Goal: Task Accomplishment & Management: Manage account settings

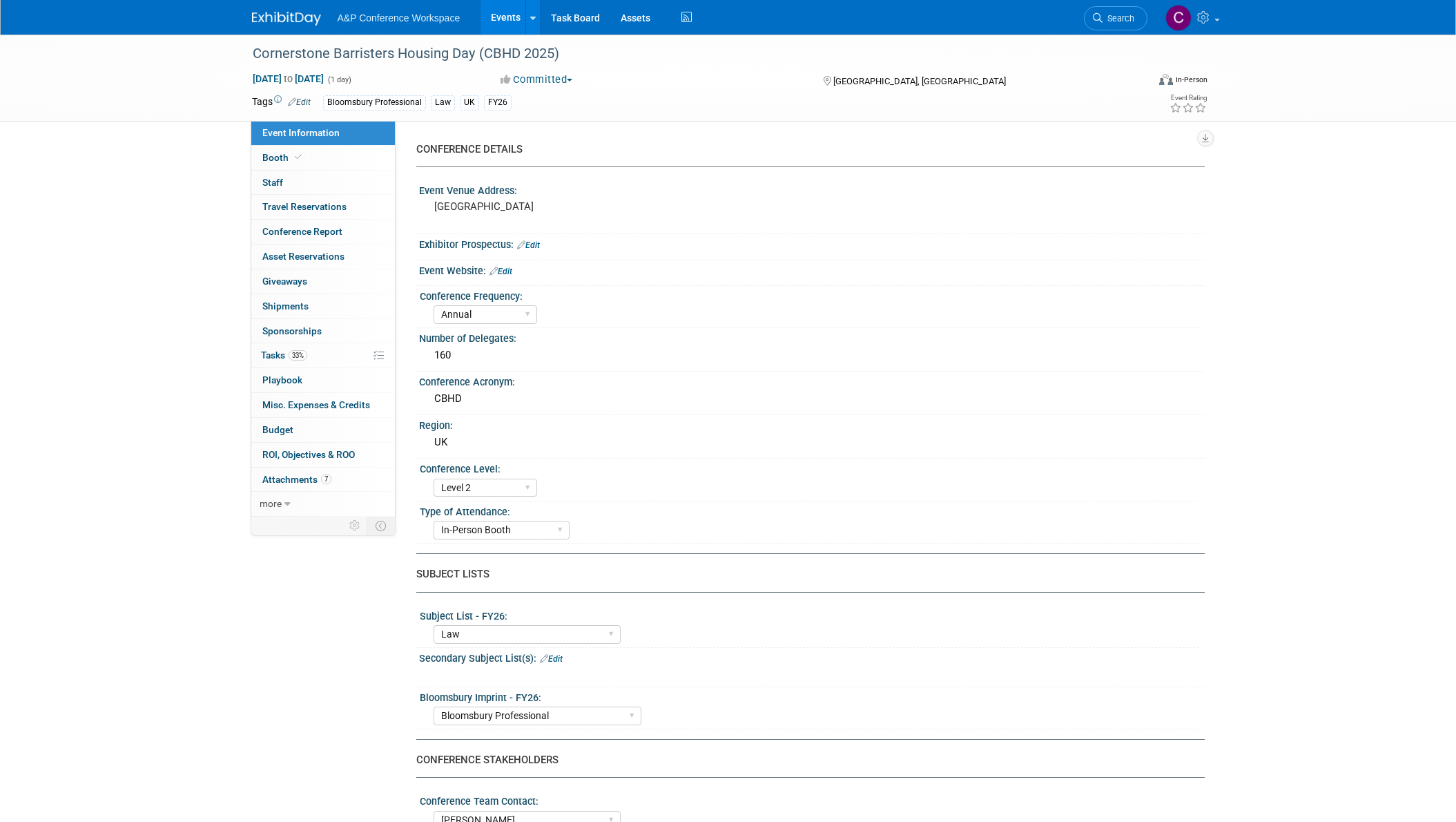
select select "Annual"
select select "Level 2"
select select "In-Person Booth"
select select "Law"
select select "Bloomsbury Professional"
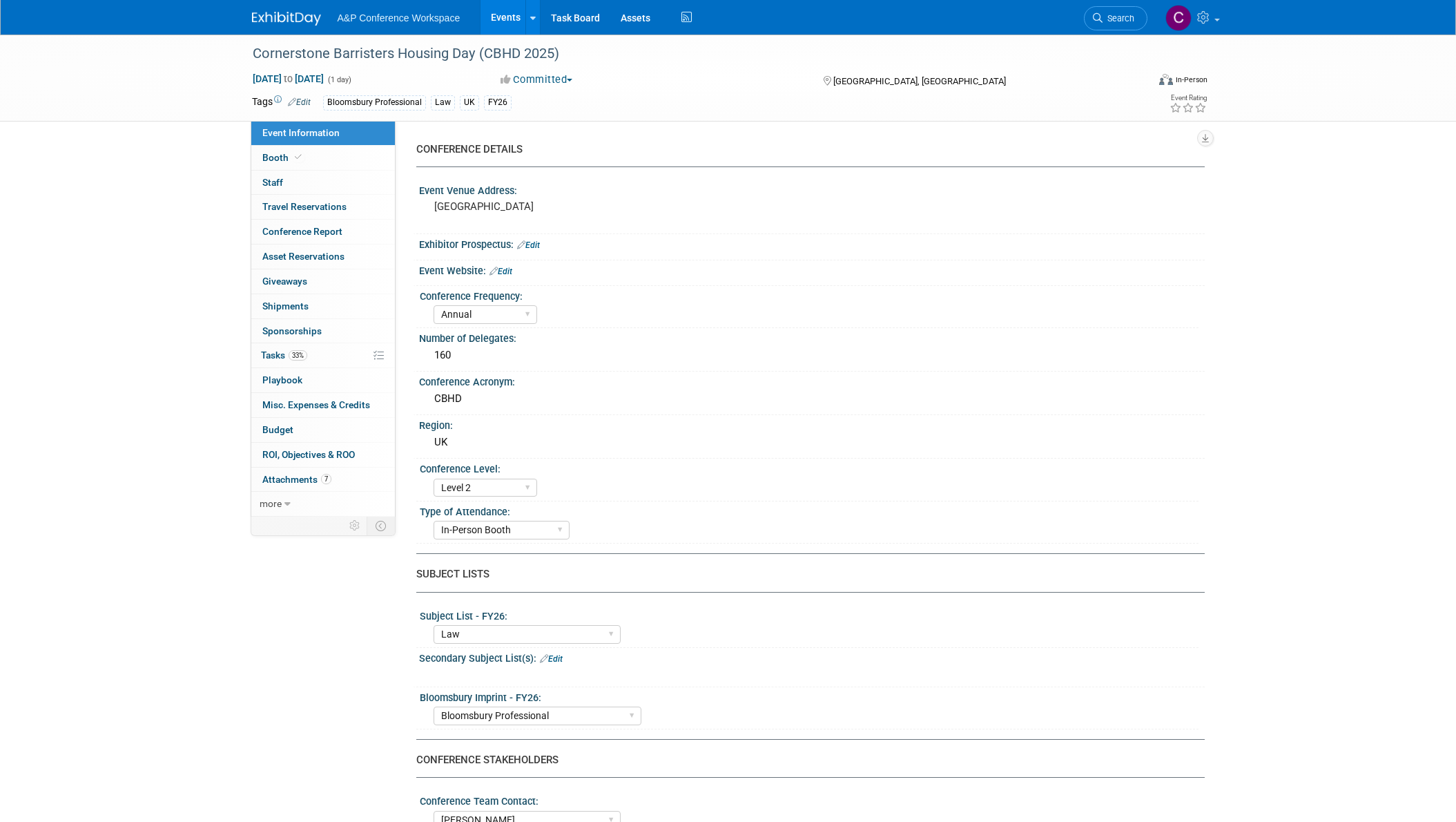
select select "[PERSON_NAME]"
select select "Brand/Subject Presence​"
click at [271, 355] on span "Tasks 33%" at bounding box center [284, 355] width 46 height 11
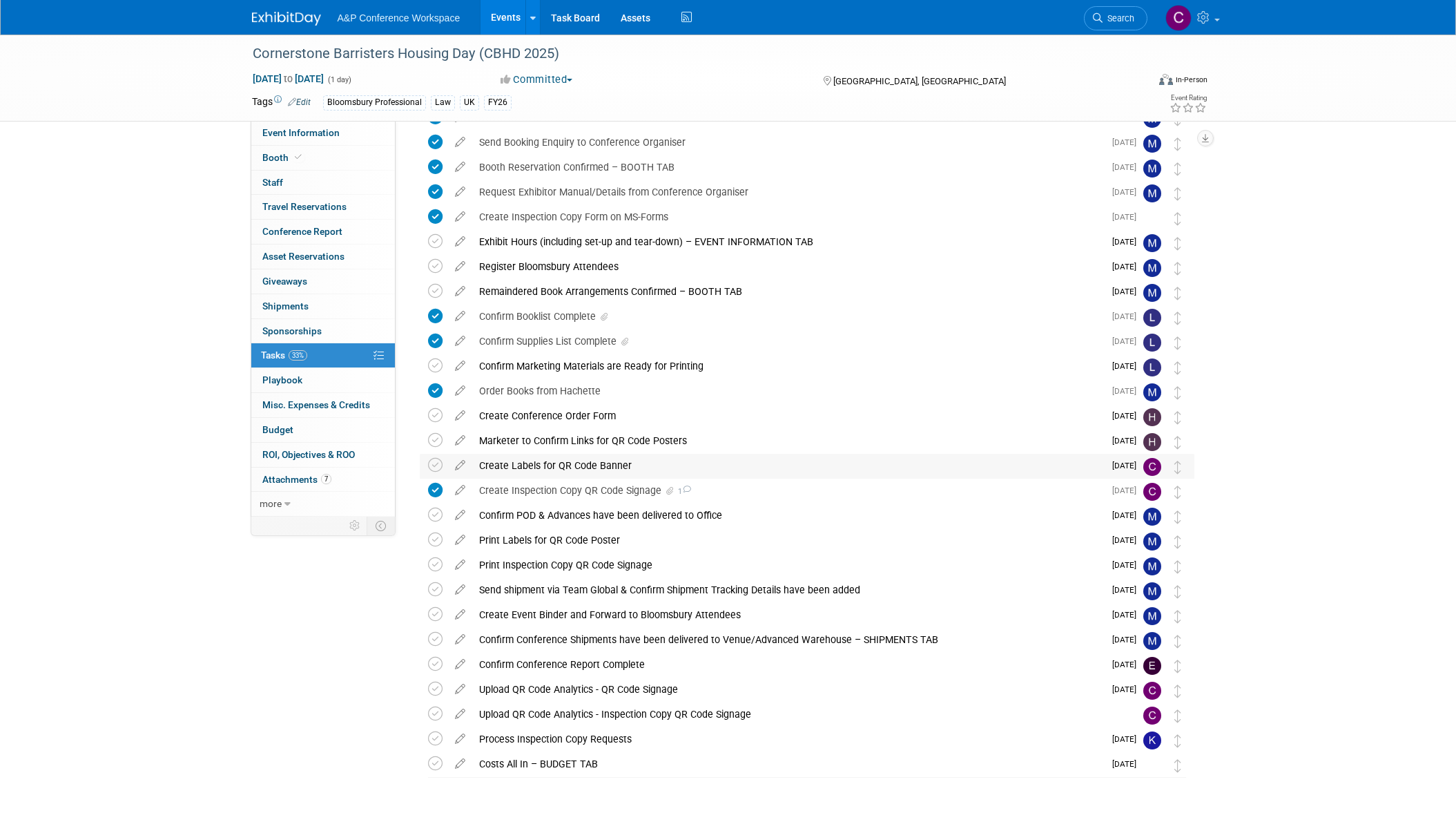
scroll to position [76, 0]
click at [466, 462] on icon at bounding box center [460, 460] width 25 height 17
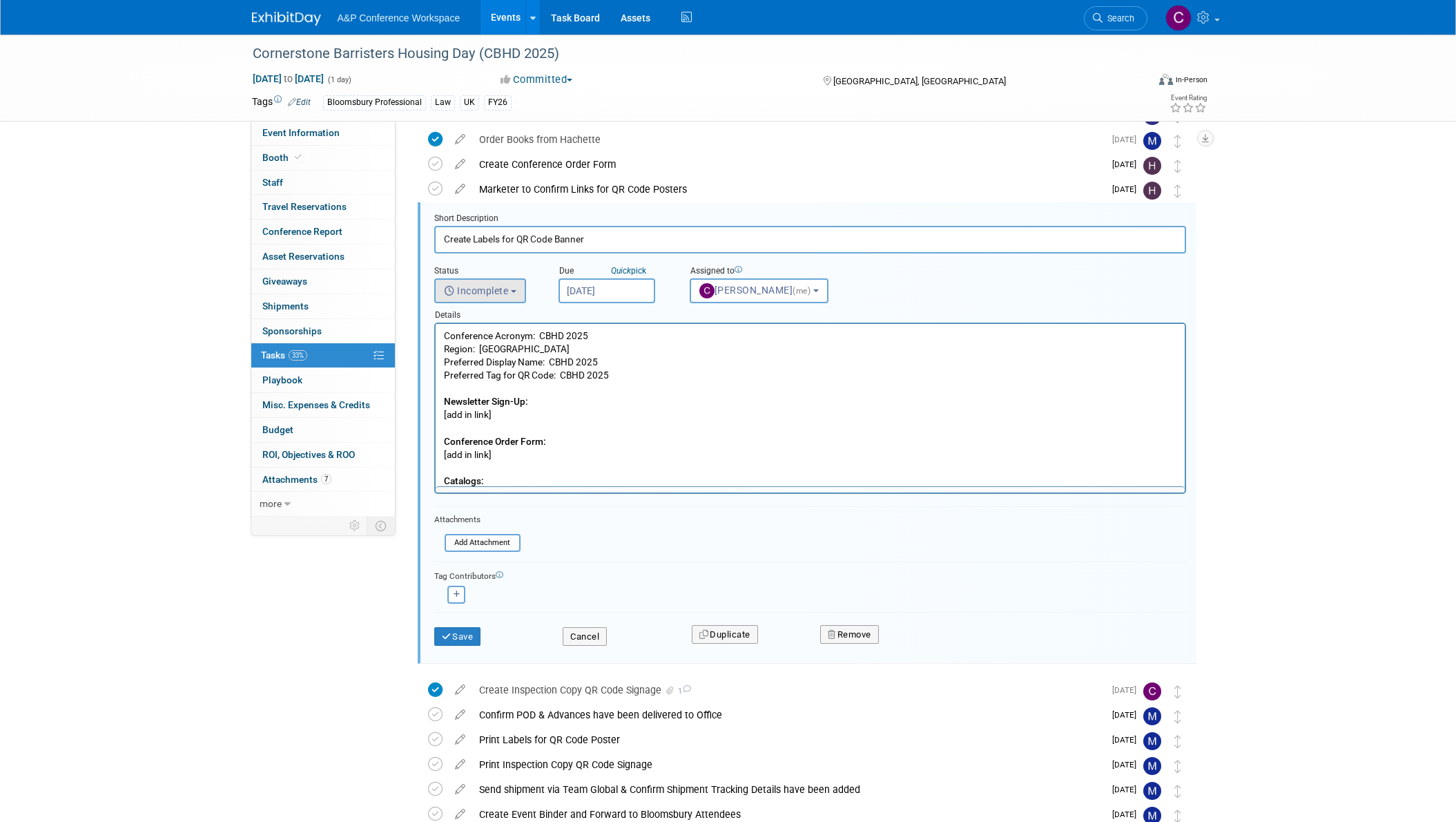
scroll to position [0, 0]
